Goal: Find contact information: Find contact information

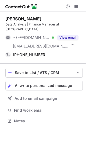
scroll to position [112, 86]
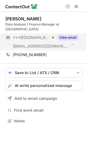
click at [66, 35] on button "View email" at bounding box center [67, 37] width 21 height 5
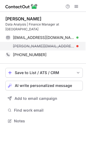
click at [67, 44] on span "mohammad.mostafa@haleon.com" at bounding box center [43, 46] width 61 height 5
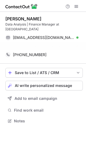
scroll to position [104, 86]
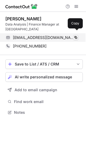
click at [74, 35] on span at bounding box center [76, 37] width 4 height 4
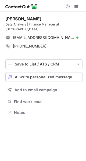
scroll to position [104, 86]
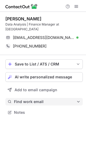
click at [31, 99] on button "Find work email" at bounding box center [43, 102] width 77 height 8
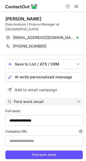
type input "**********"
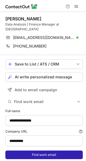
click at [31, 150] on button "Find work email" at bounding box center [43, 154] width 77 height 9
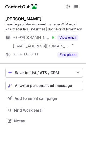
scroll to position [117, 86]
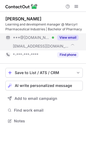
click at [65, 36] on button "View email" at bounding box center [67, 37] width 21 height 5
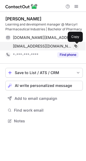
click at [75, 46] on span at bounding box center [76, 46] width 4 height 4
